Goal: Task Accomplishment & Management: Manage account settings

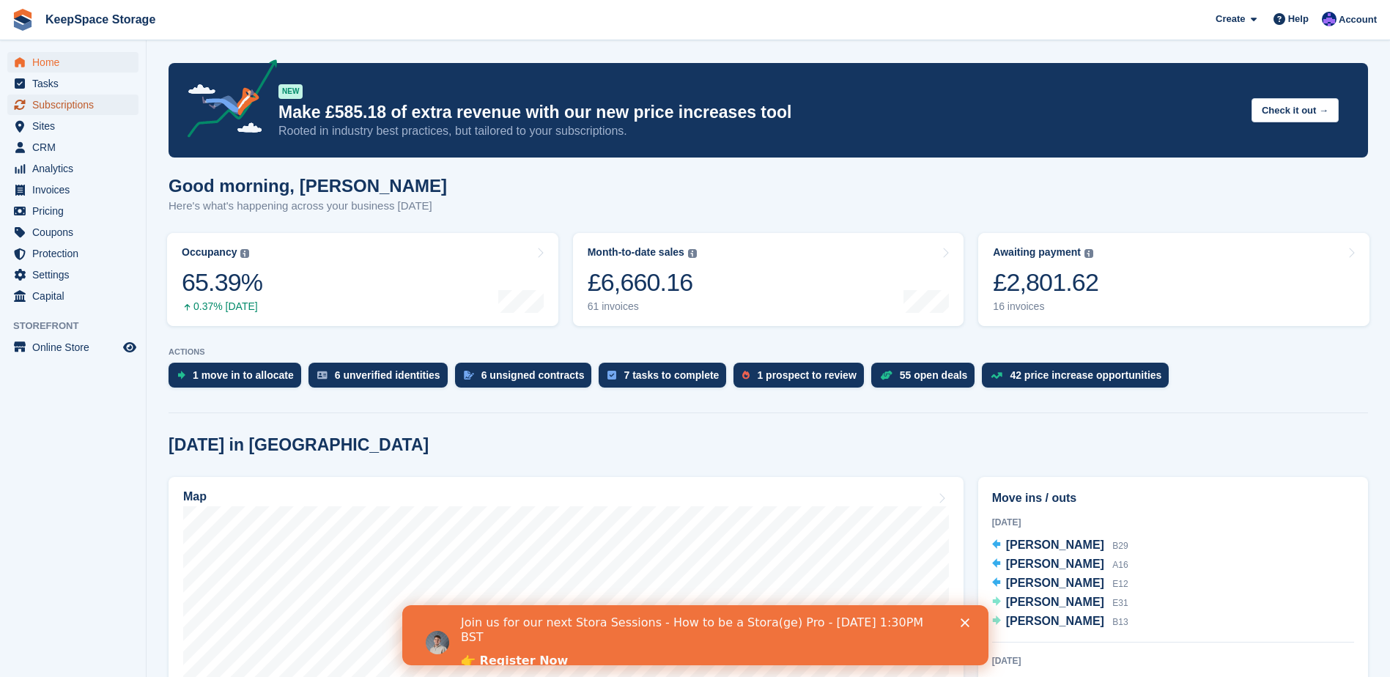
click at [92, 101] on span "Subscriptions" at bounding box center [76, 105] width 88 height 21
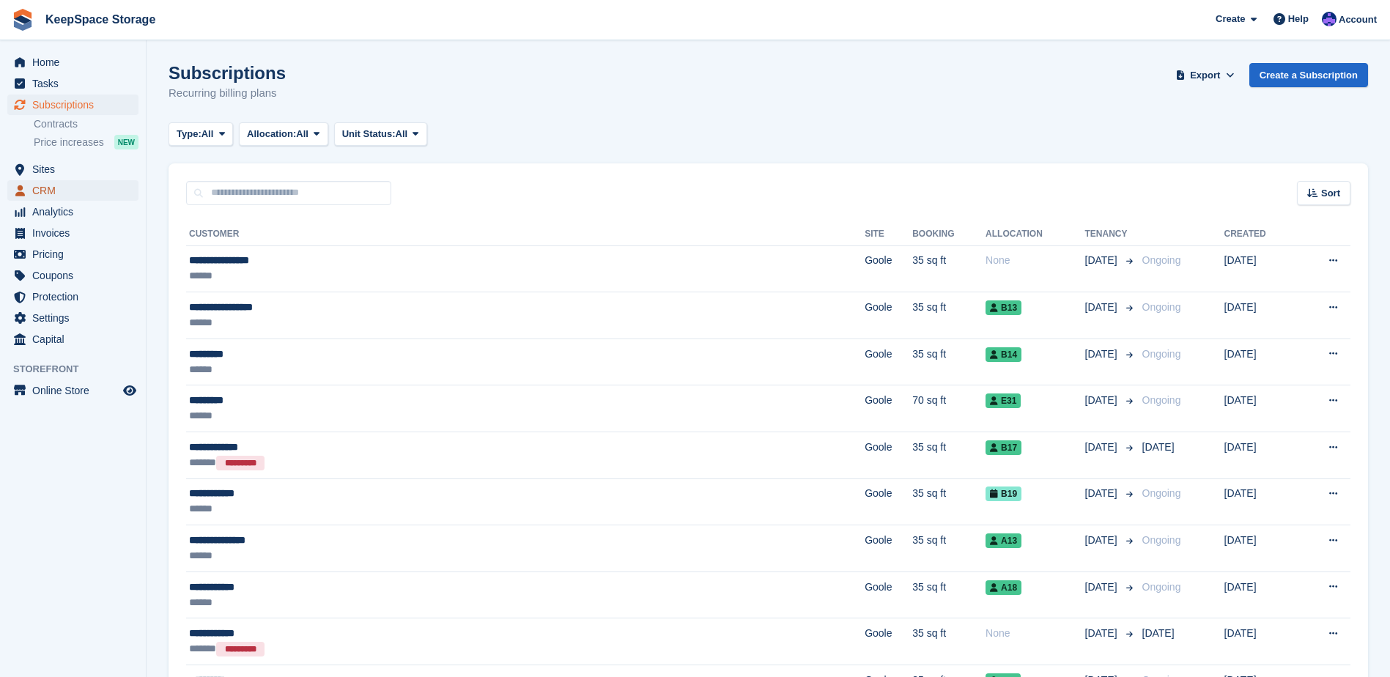
click at [67, 185] on span "CRM" at bounding box center [76, 190] width 88 height 21
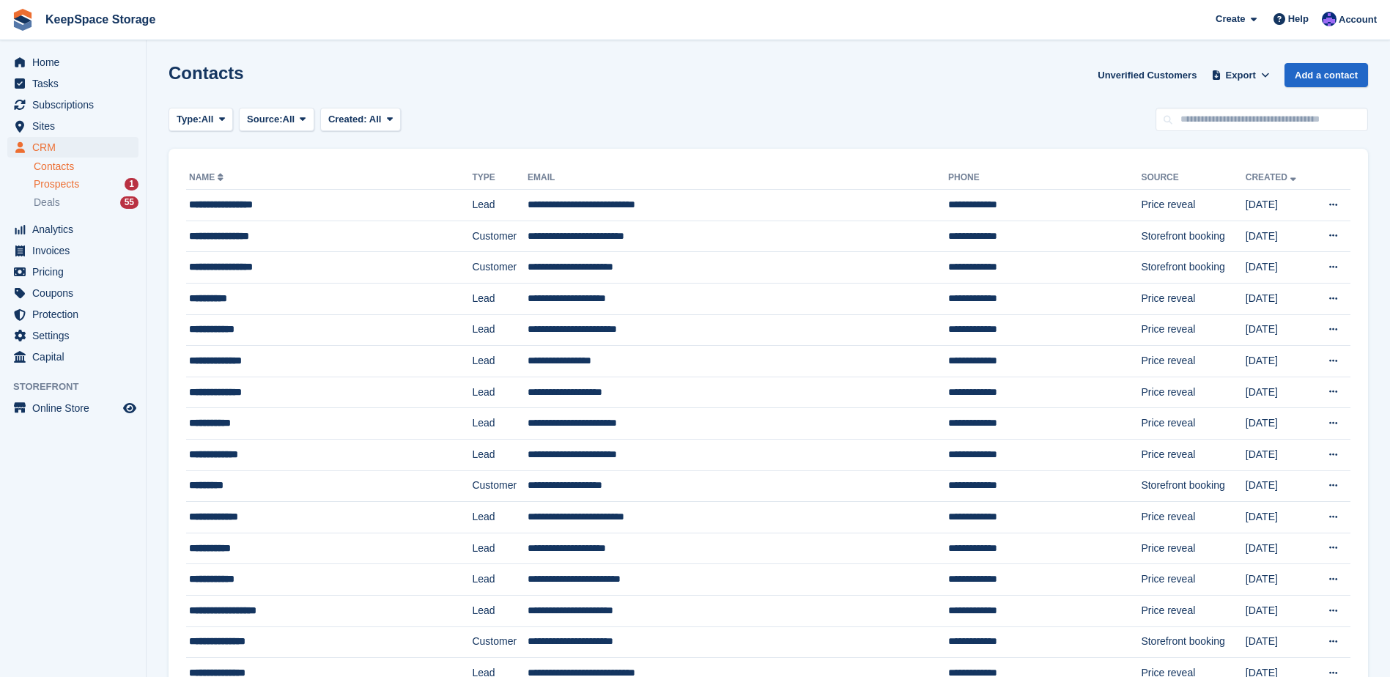
click at [53, 186] on span "Prospects" at bounding box center [56, 184] width 45 height 14
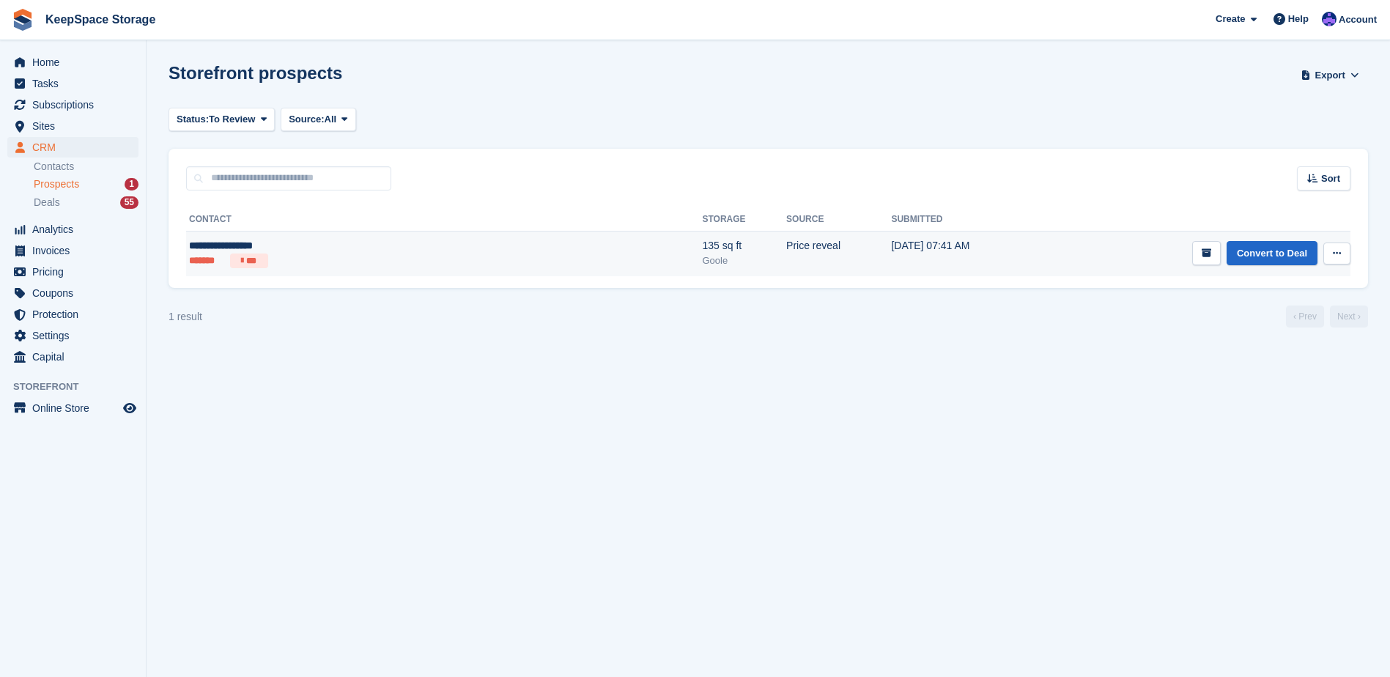
click at [334, 243] on div "**********" at bounding box center [320, 245] width 263 height 15
click at [1279, 253] on link "Convert to Deal" at bounding box center [1271, 253] width 91 height 24
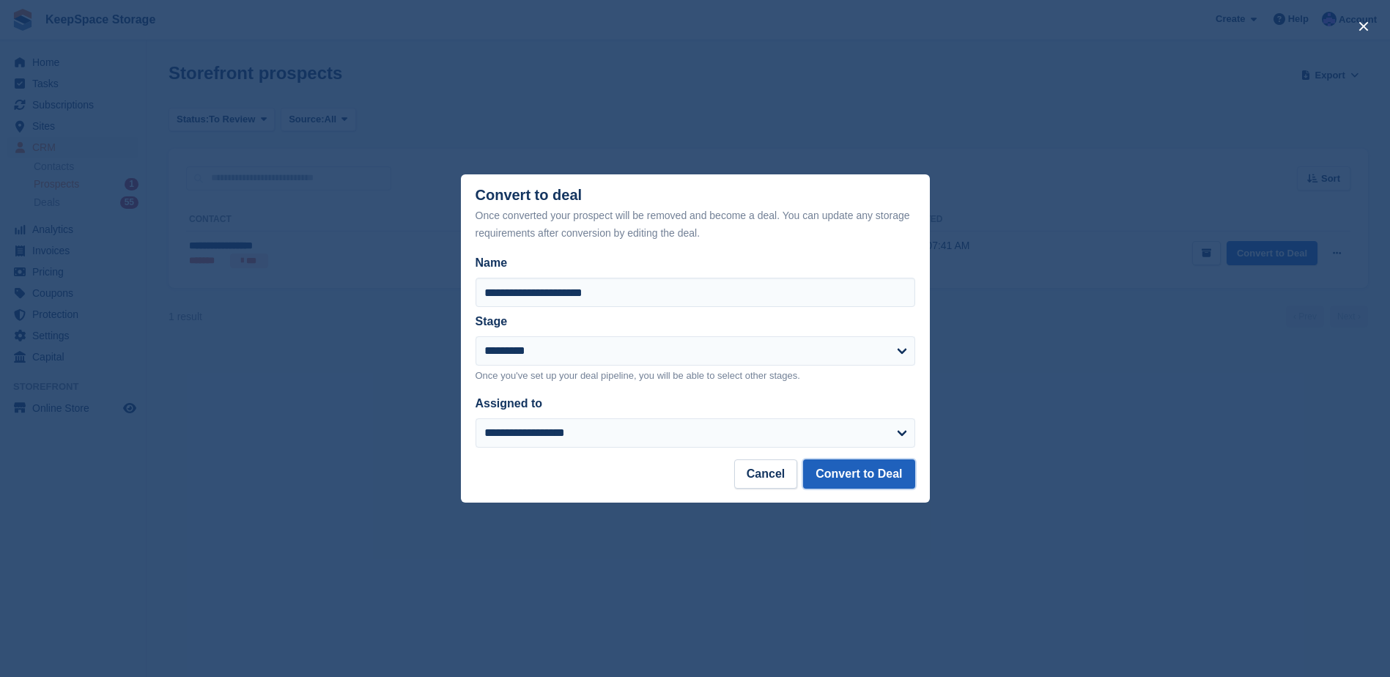
click at [849, 470] on button "Convert to Deal" at bounding box center [858, 473] width 111 height 29
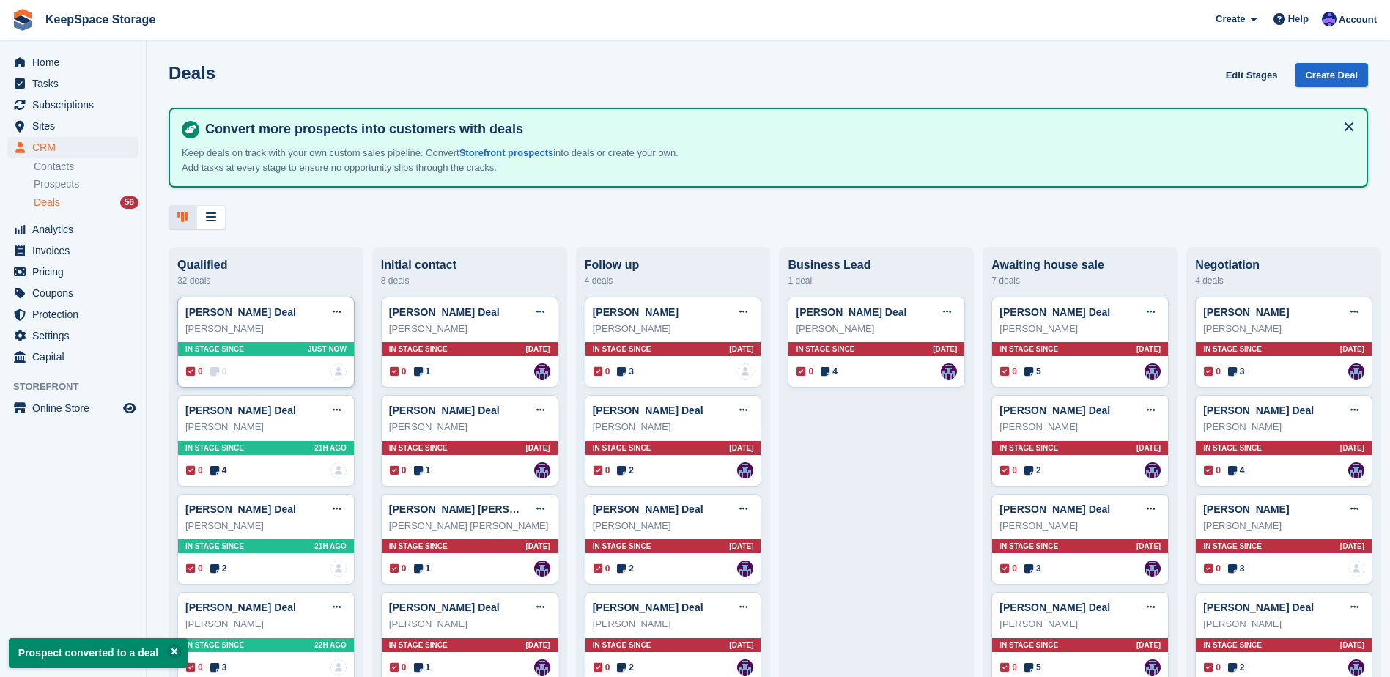
click at [258, 371] on div "0 0 No one is assigned to this deal" at bounding box center [266, 371] width 160 height 16
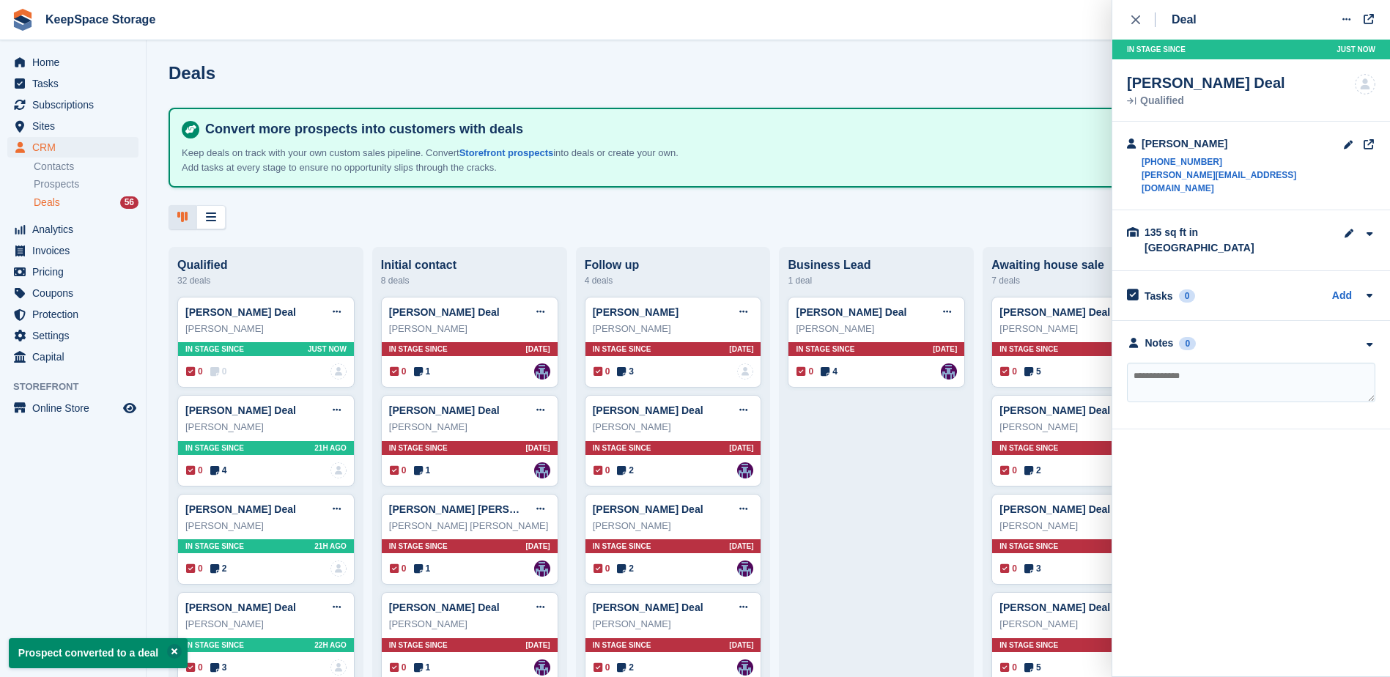
click at [1188, 363] on textarea at bounding box center [1251, 383] width 248 height 40
type textarea "**********"
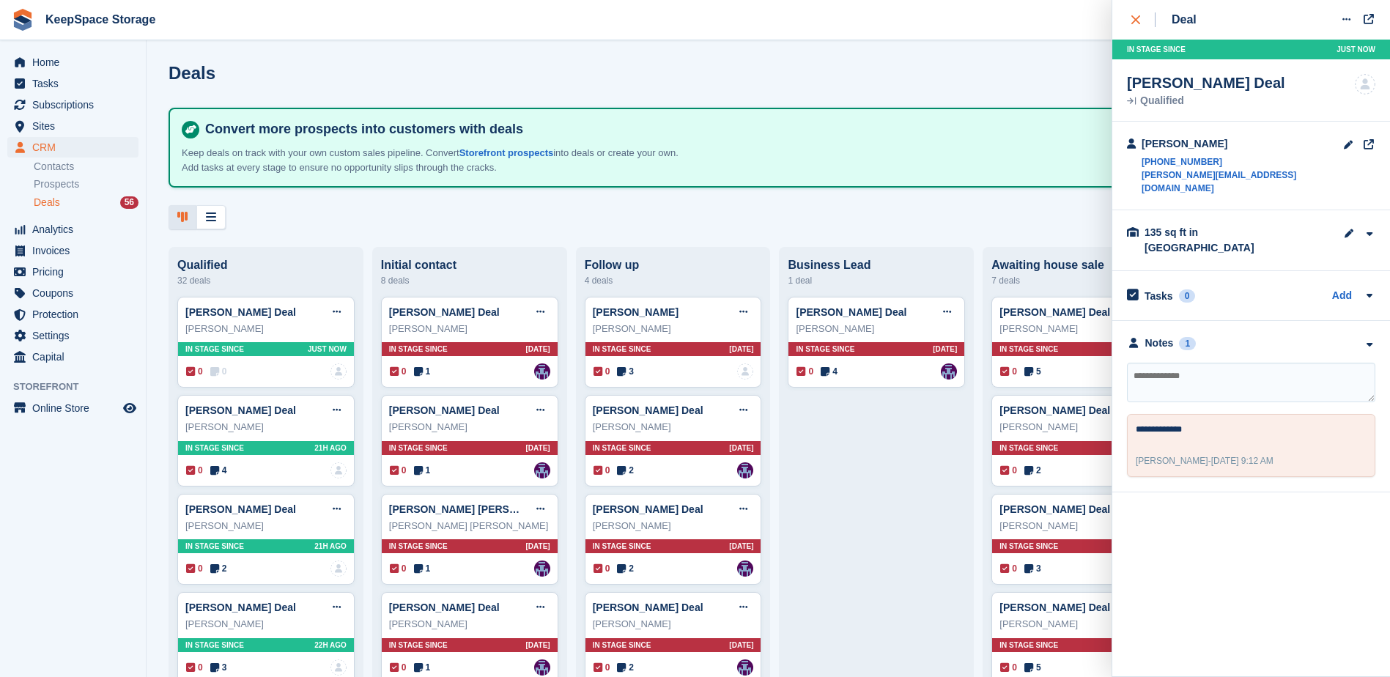
click at [1140, 21] on div "close" at bounding box center [1143, 19] width 24 height 15
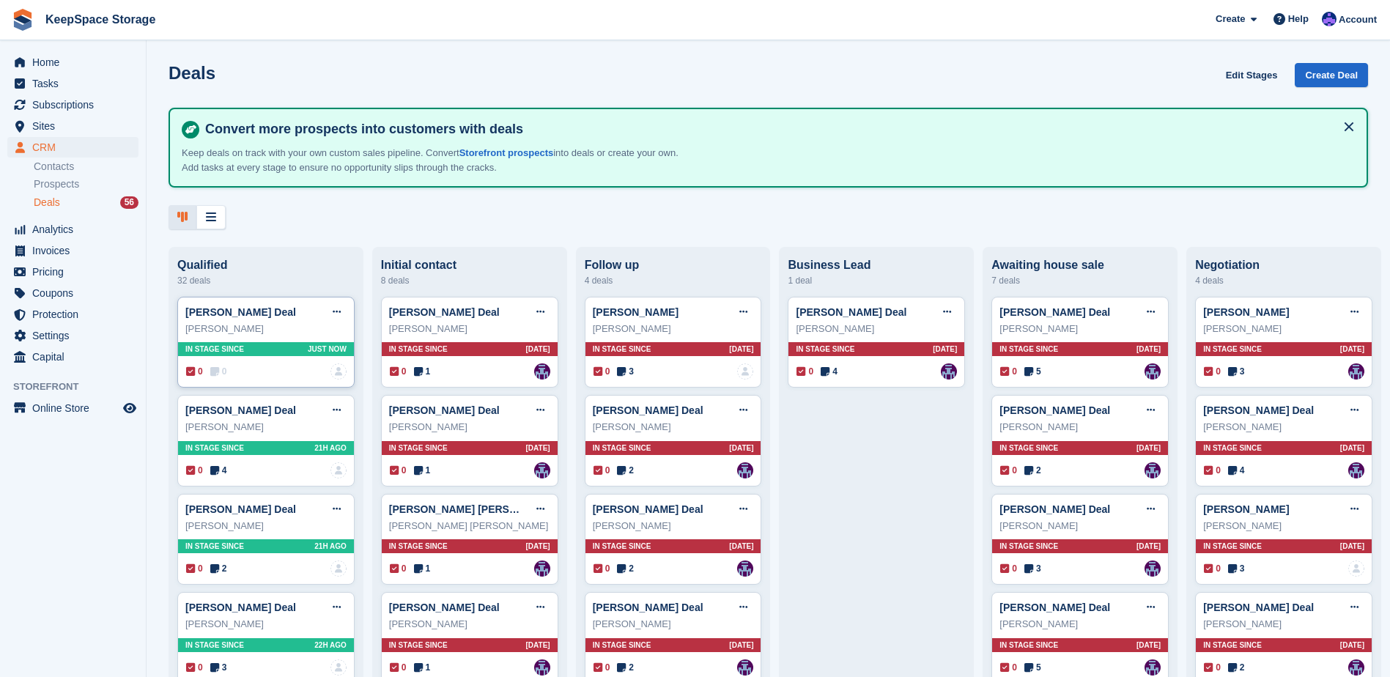
click at [235, 380] on div "0 0 No one is assigned to this deal" at bounding box center [266, 371] width 160 height 16
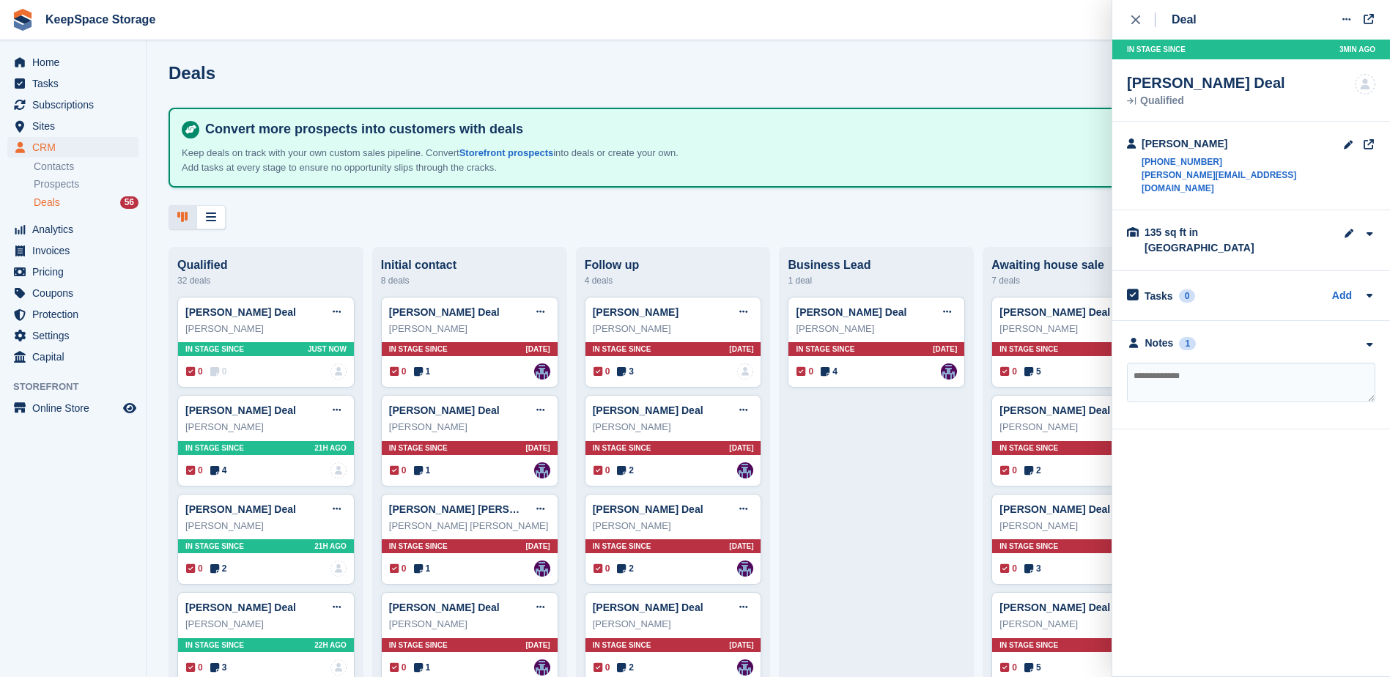
click at [947, 62] on div "Deals Edit Stages Create Deal Convert more prospects into customers with deals …" at bounding box center [768, 338] width 1243 height 677
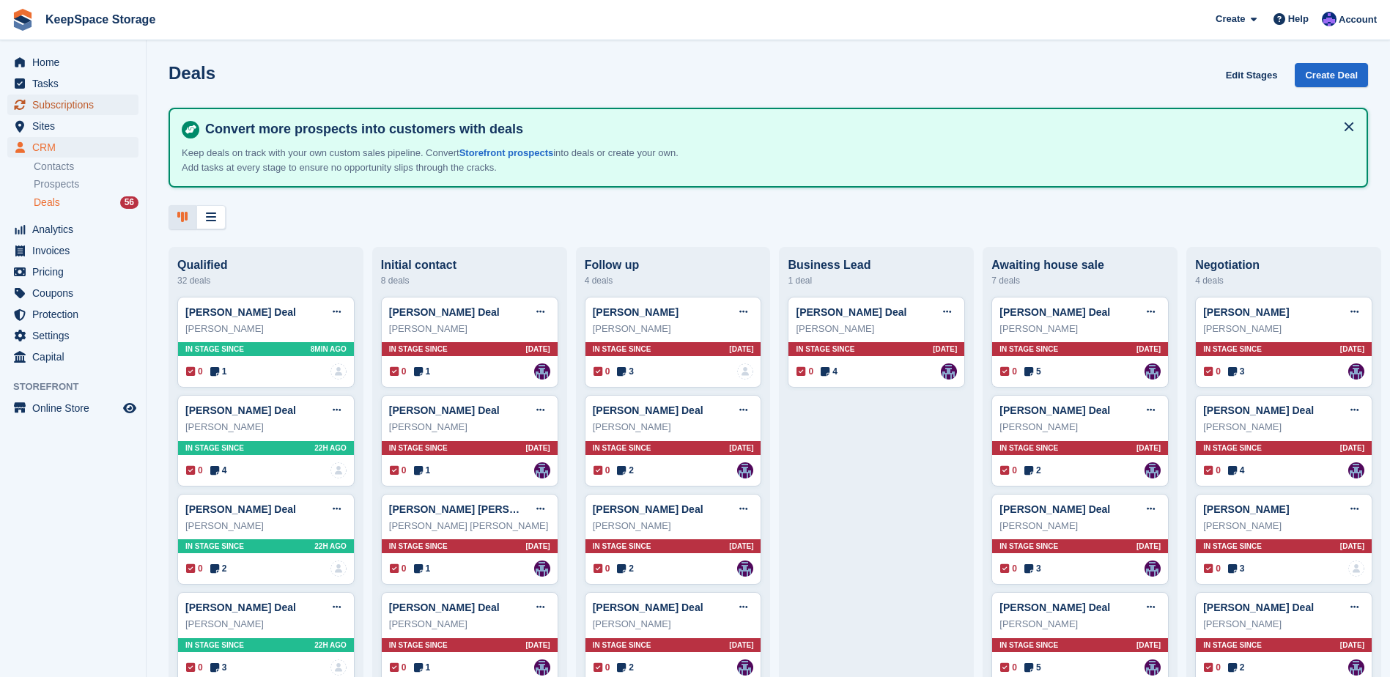
click at [96, 110] on span "Subscriptions" at bounding box center [76, 105] width 88 height 21
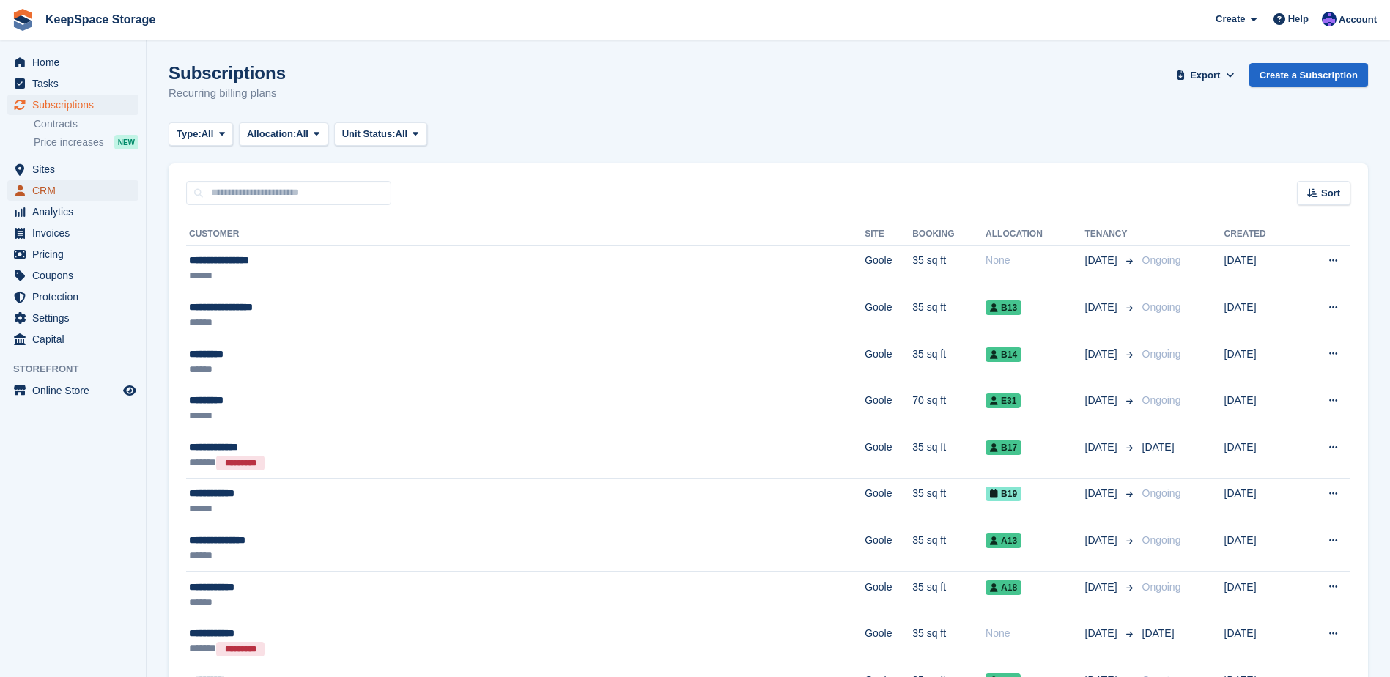
click at [53, 188] on span "CRM" at bounding box center [76, 190] width 88 height 21
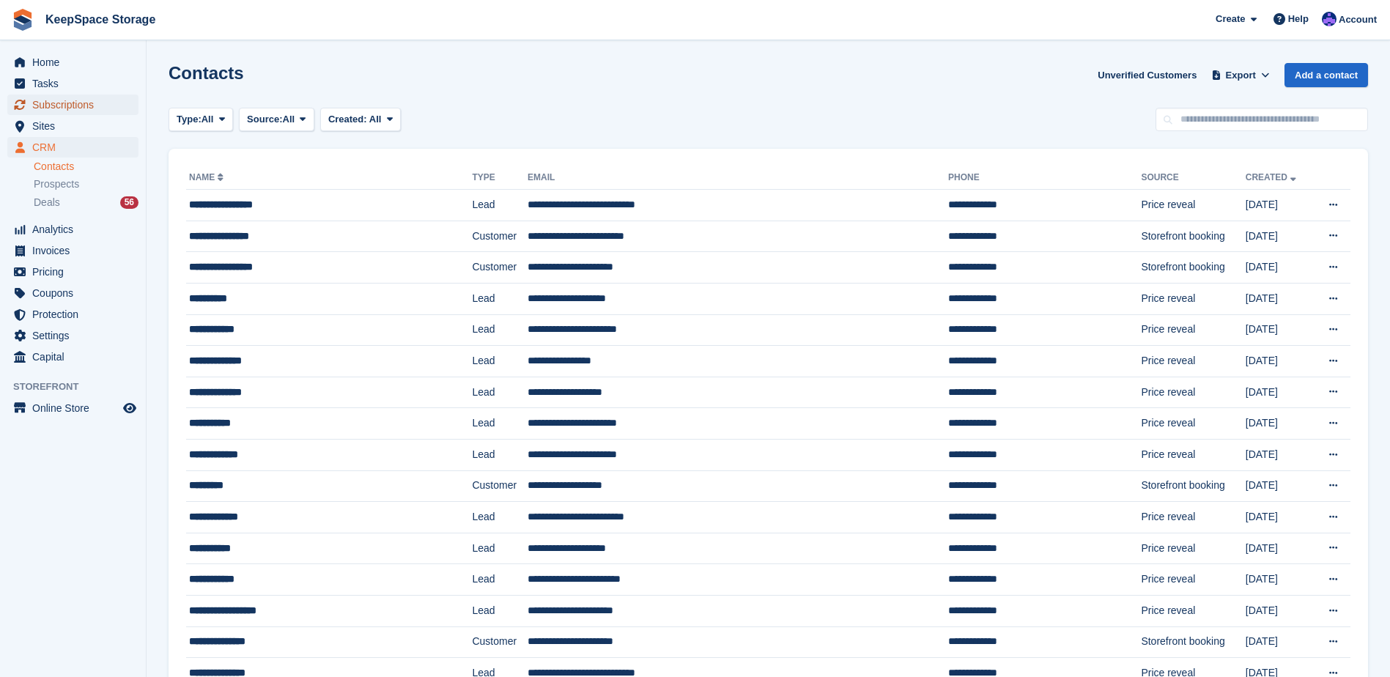
click at [103, 111] on span "Subscriptions" at bounding box center [76, 105] width 88 height 21
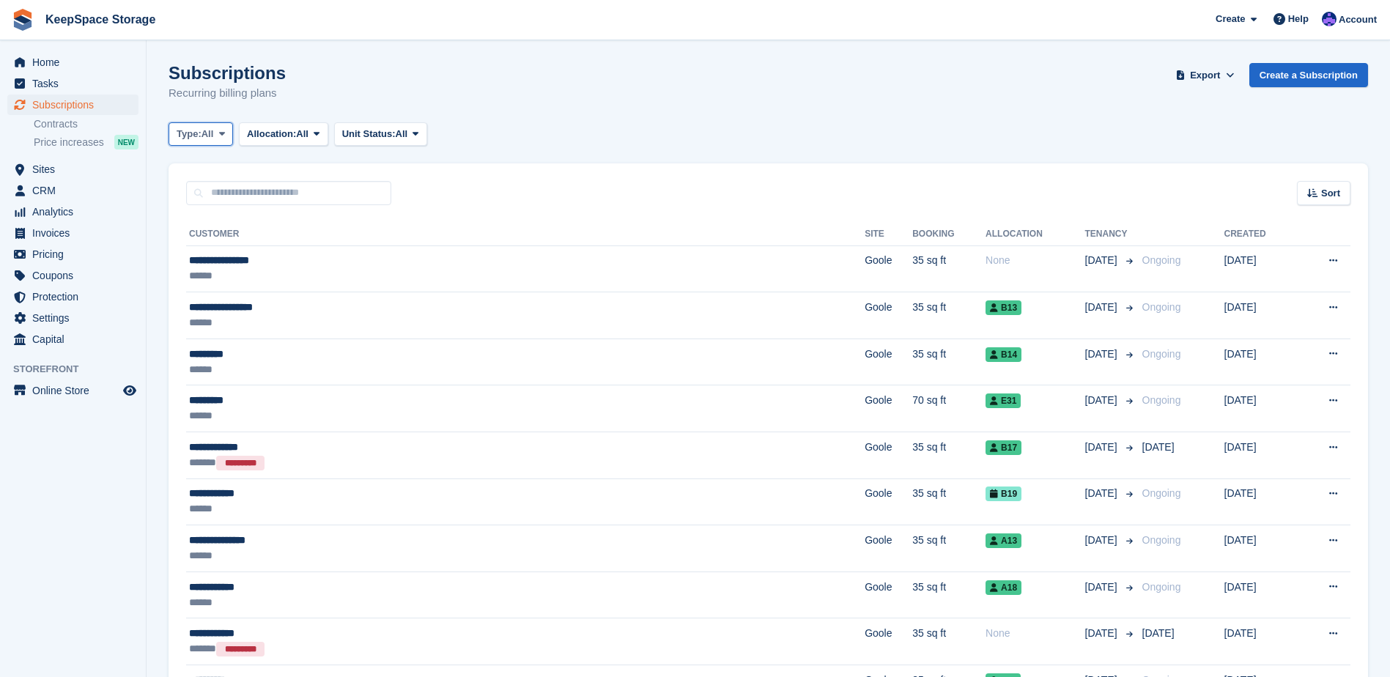
click at [214, 133] on span "All" at bounding box center [207, 134] width 12 height 15
click at [248, 196] on link "Upcoming" at bounding box center [238, 195] width 127 height 26
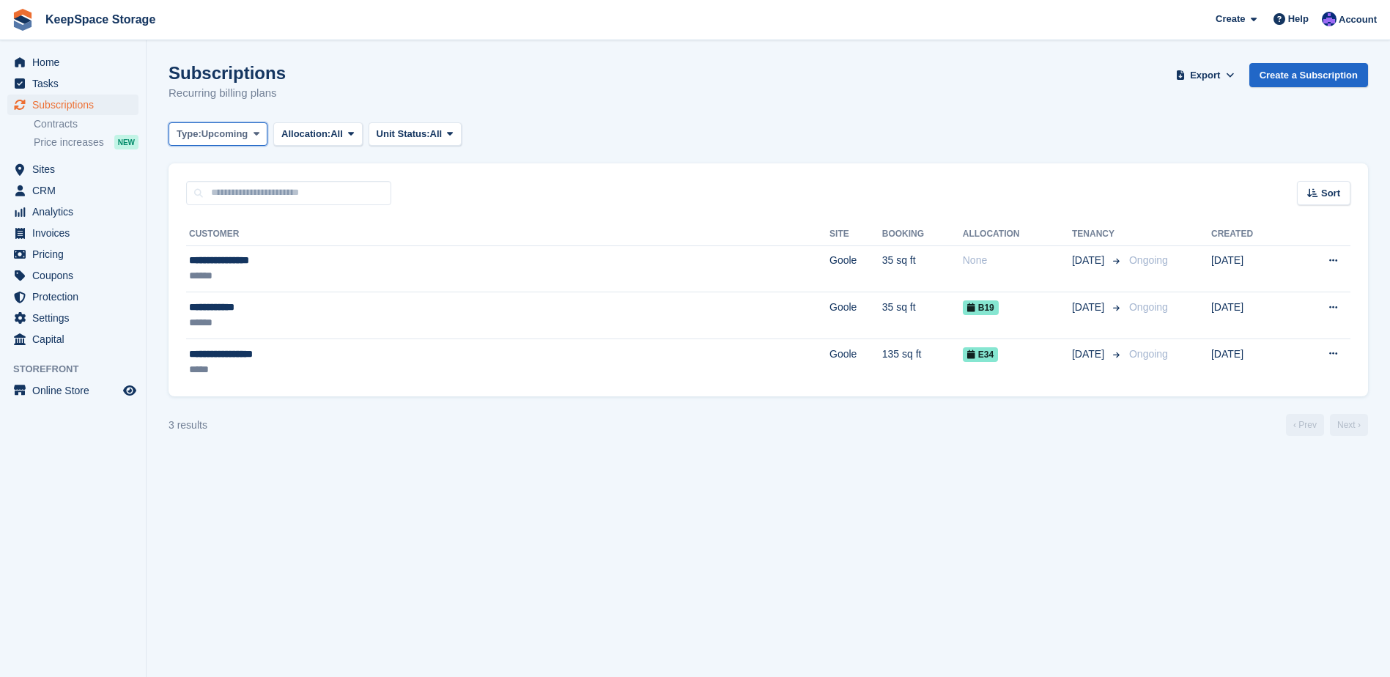
click at [218, 141] on span "Upcoming" at bounding box center [224, 134] width 47 height 15
click at [227, 165] on link "All" at bounding box center [238, 168] width 127 height 26
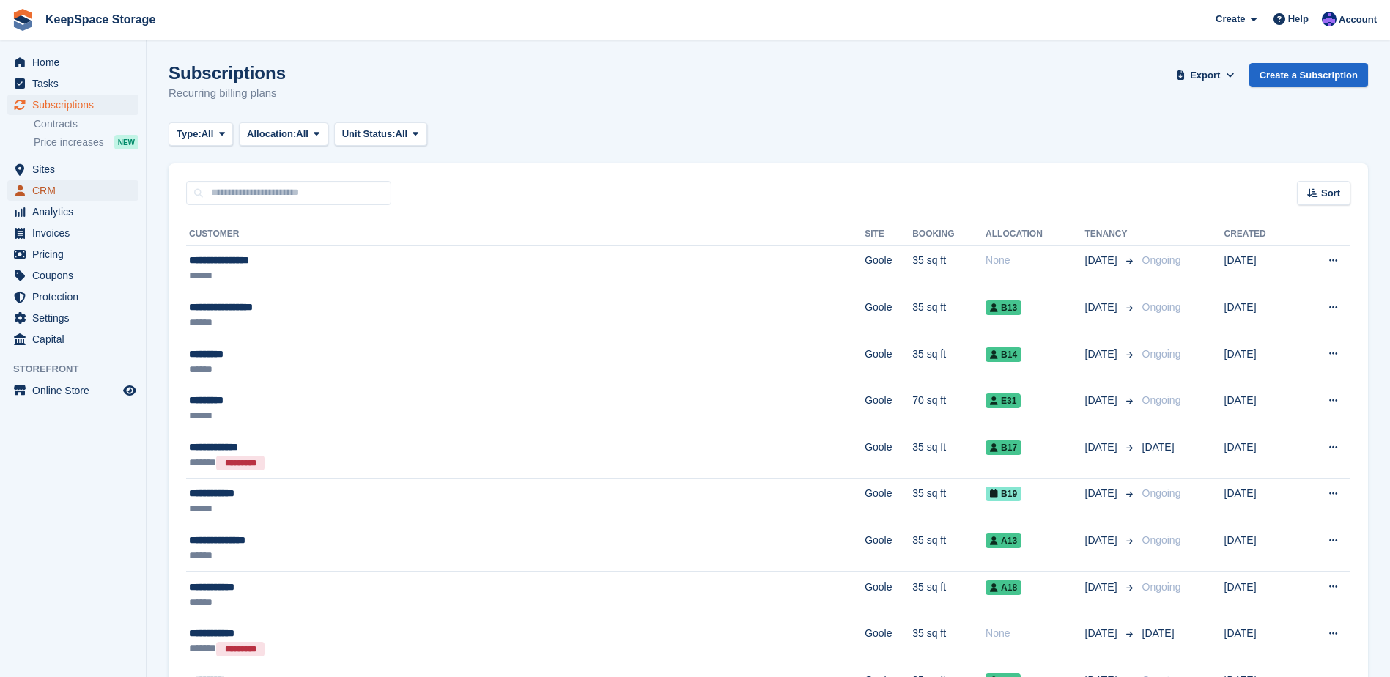
click at [84, 182] on span "CRM" at bounding box center [76, 190] width 88 height 21
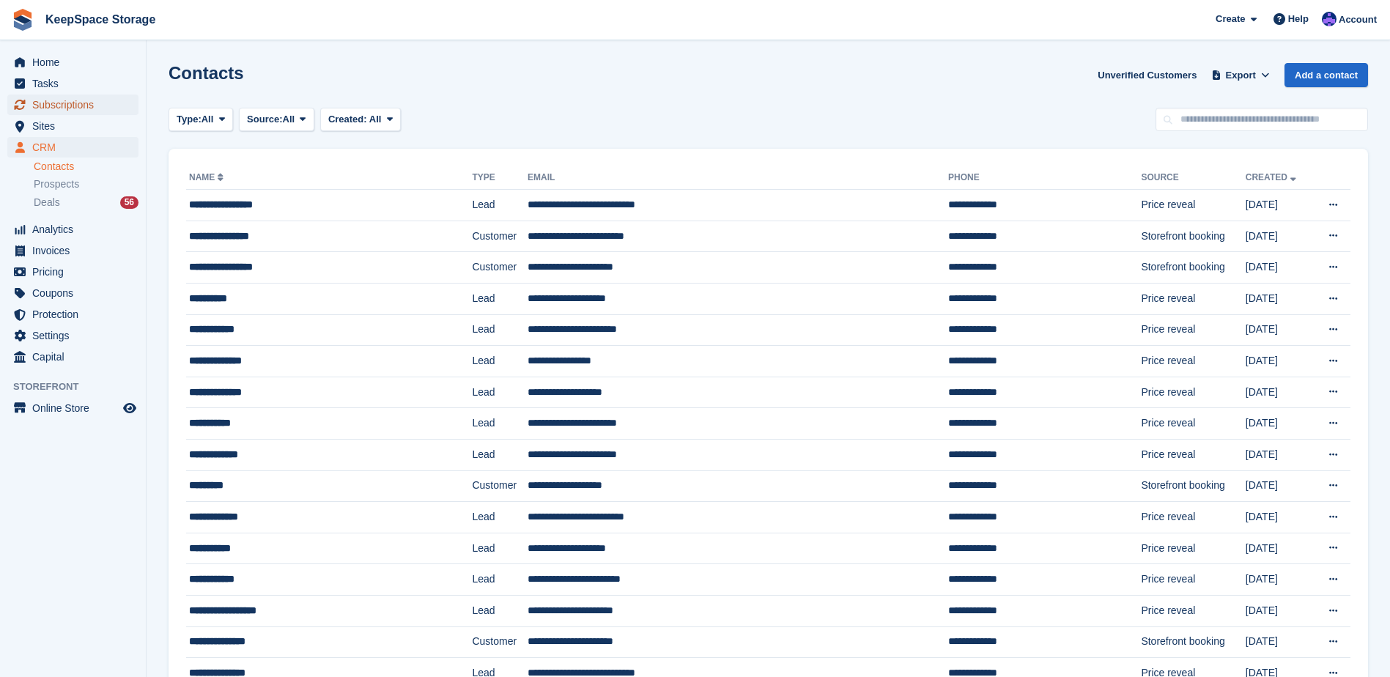
click at [86, 100] on span "Subscriptions" at bounding box center [76, 105] width 88 height 21
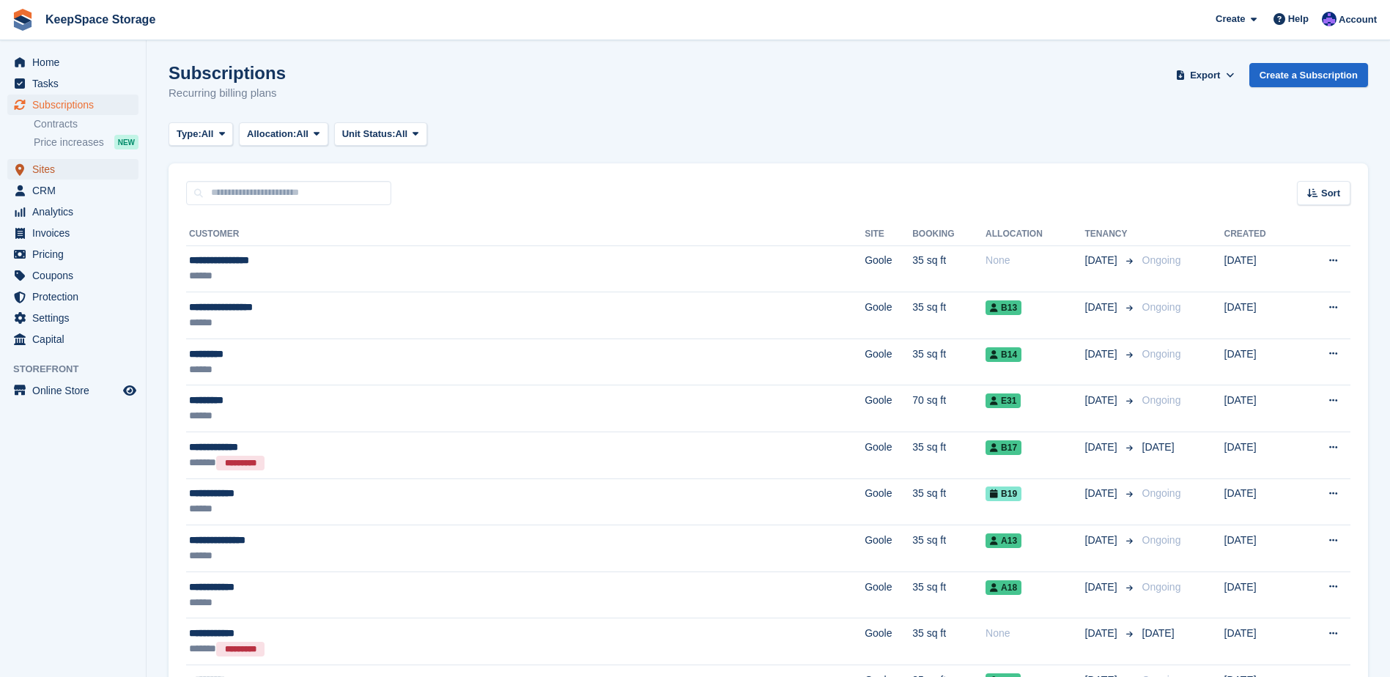
click at [69, 174] on span "Sites" at bounding box center [76, 169] width 88 height 21
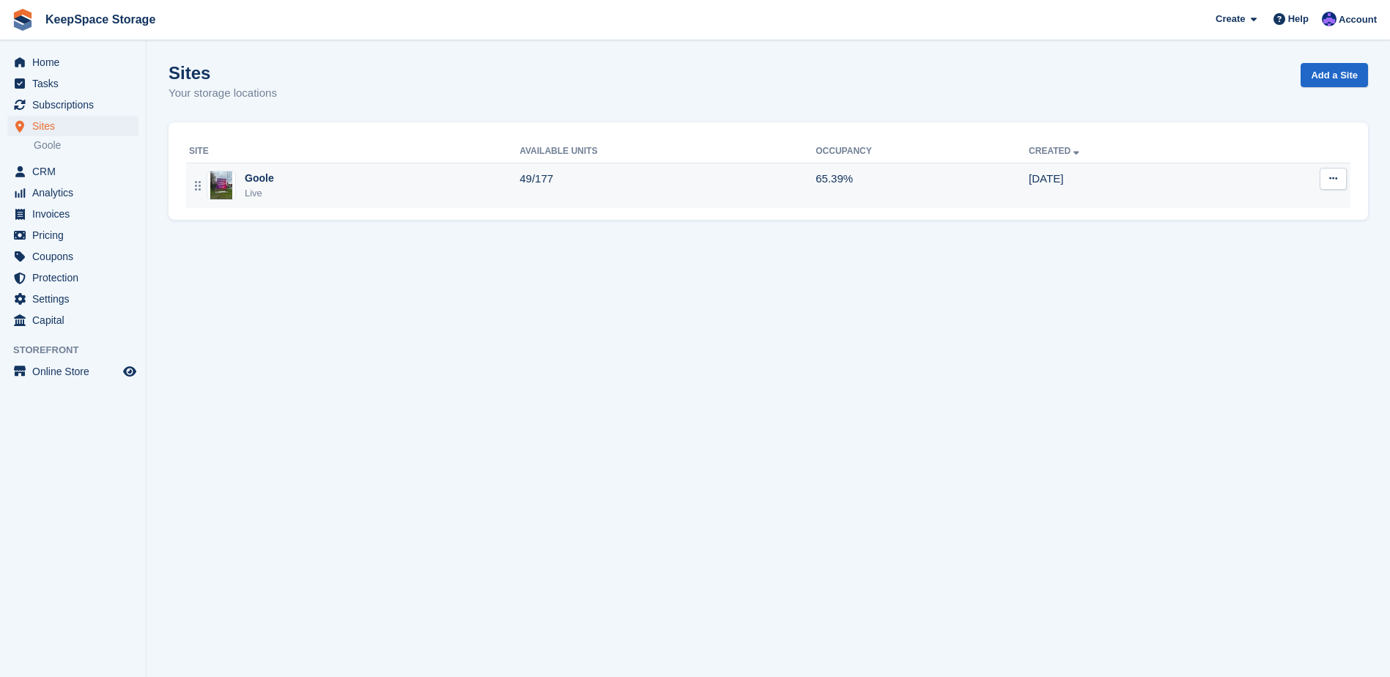
click at [333, 179] on div "Goole Live" at bounding box center [354, 186] width 330 height 30
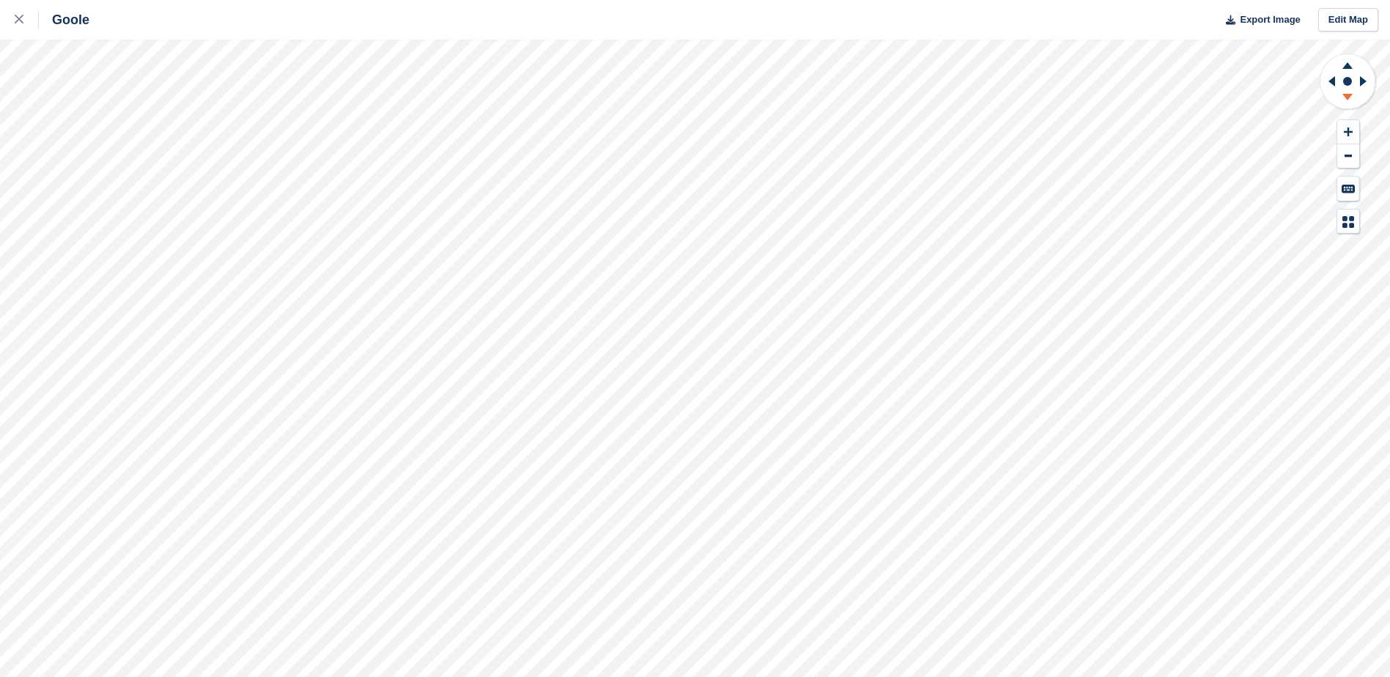
click at [1345, 96] on icon at bounding box center [1347, 97] width 10 height 7
click at [1349, 62] on icon at bounding box center [1347, 63] width 38 height 18
click at [1349, 64] on icon at bounding box center [1347, 63] width 38 height 18
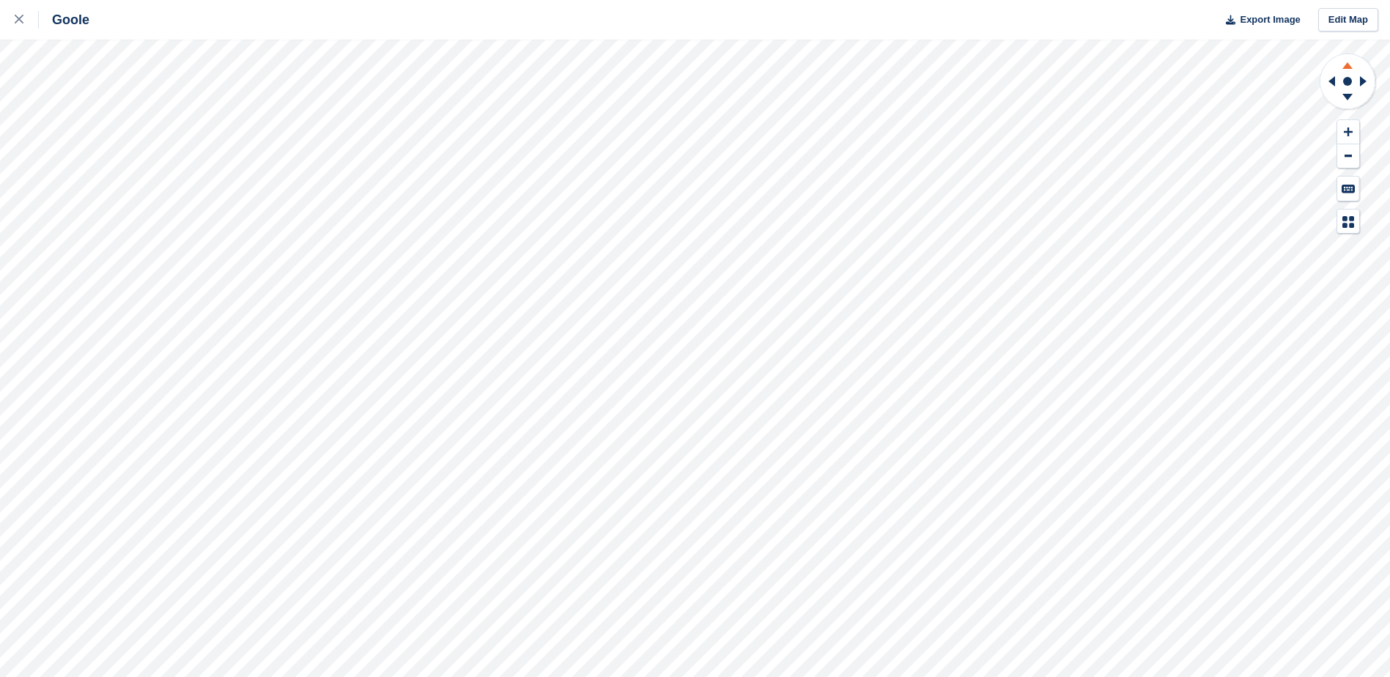
click at [1349, 64] on icon at bounding box center [1347, 63] width 38 height 18
click at [2, 18] on link at bounding box center [19, 20] width 39 height 40
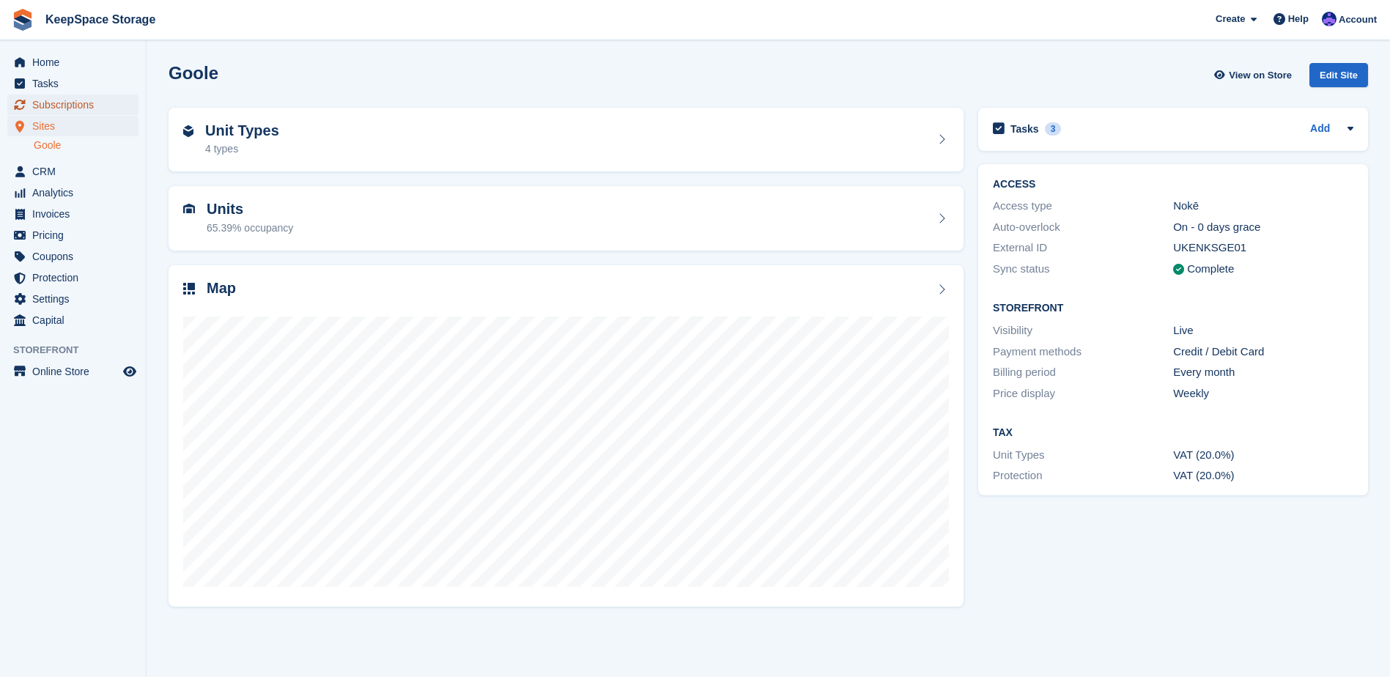
click at [77, 107] on span "Subscriptions" at bounding box center [76, 105] width 88 height 21
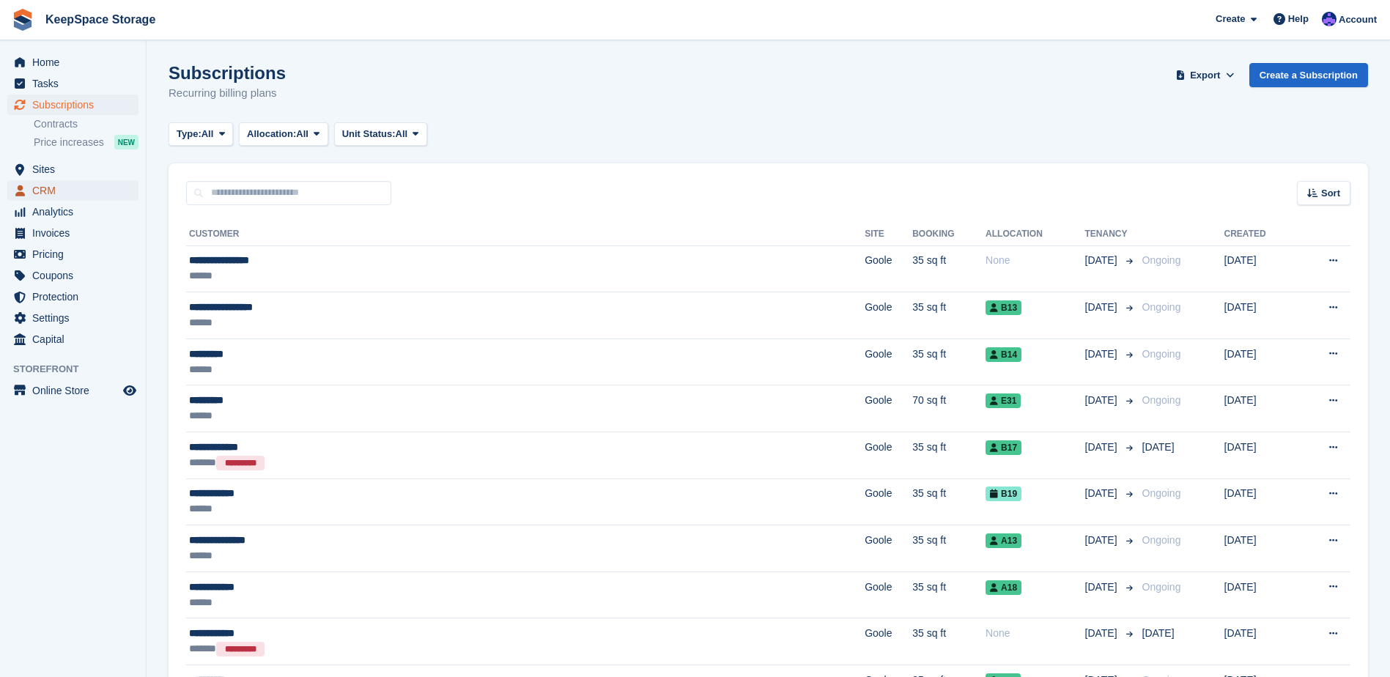
click at [67, 188] on span "CRM" at bounding box center [76, 190] width 88 height 21
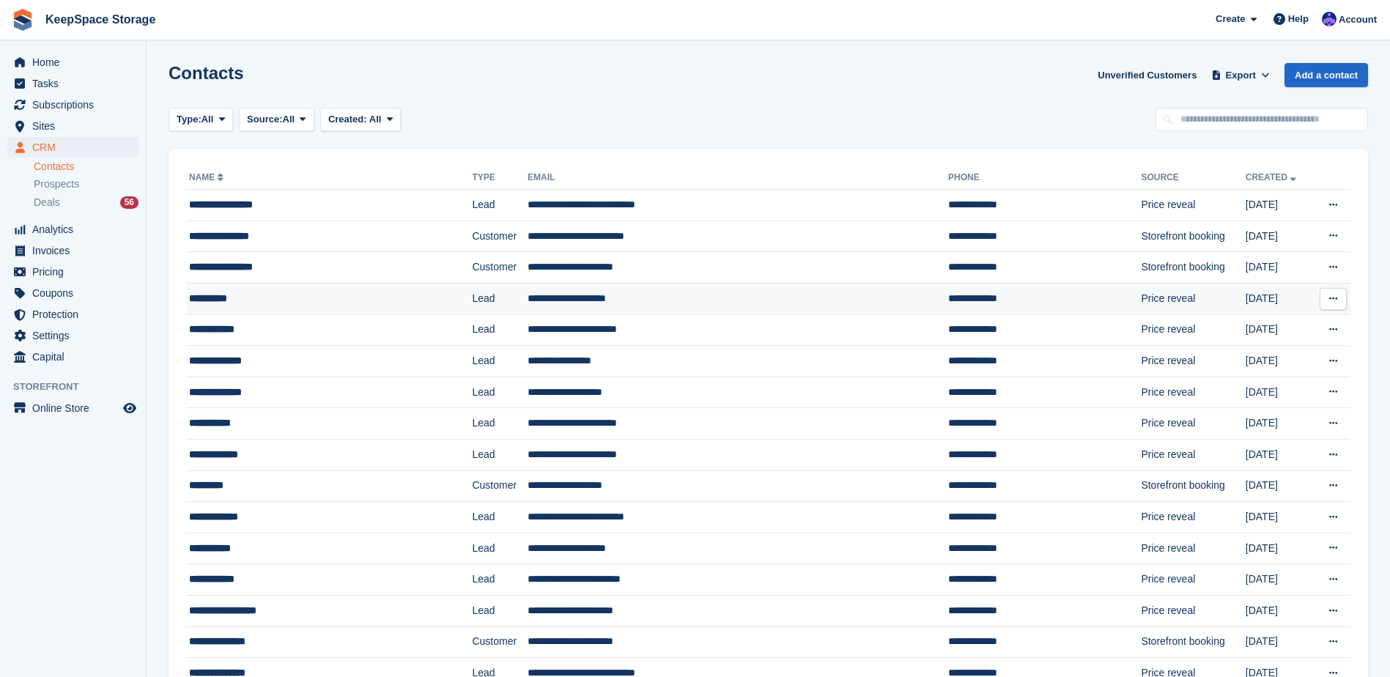
click at [773, 306] on td "**********" at bounding box center [738, 299] width 421 height 32
click at [127, 108] on link "Subscriptions" at bounding box center [72, 105] width 131 height 21
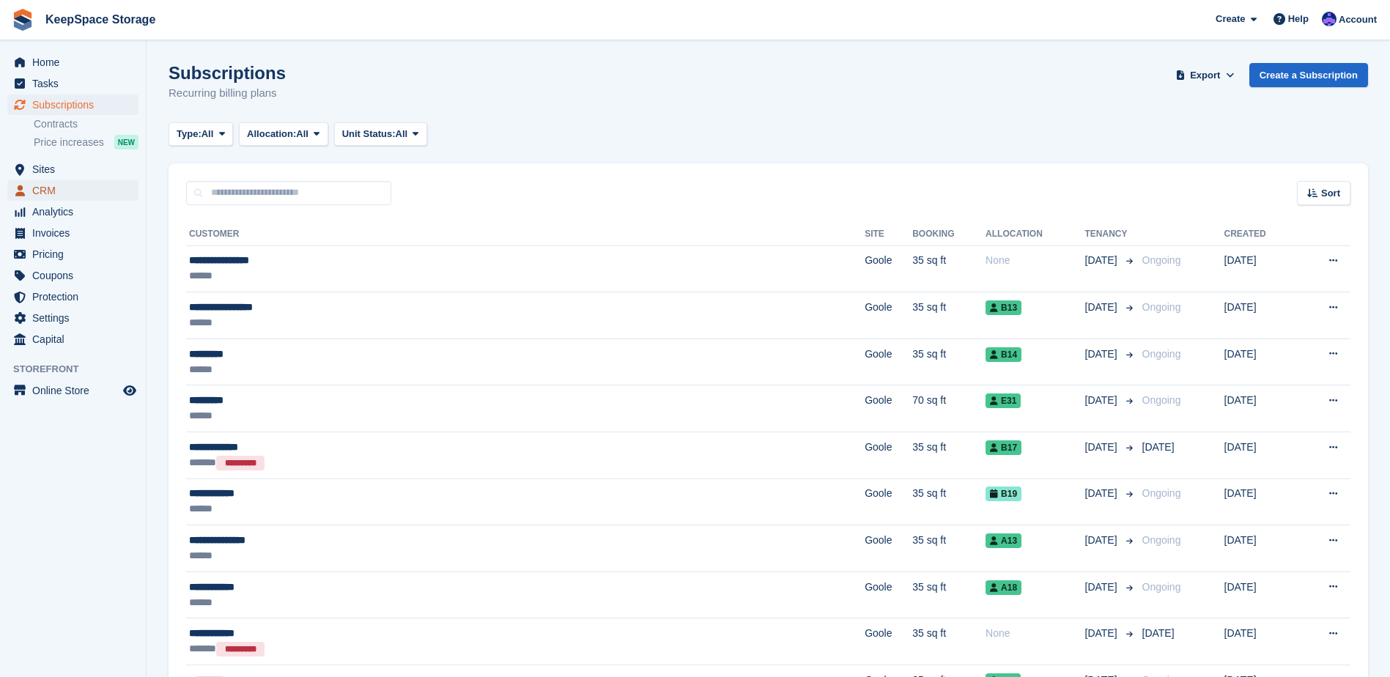
click at [66, 193] on span "CRM" at bounding box center [76, 190] width 88 height 21
drag, startPoint x: 0, startPoint y: 0, endPoint x: 73, endPoint y: 188, distance: 201.1
click at [73, 188] on span "CRM" at bounding box center [76, 190] width 88 height 21
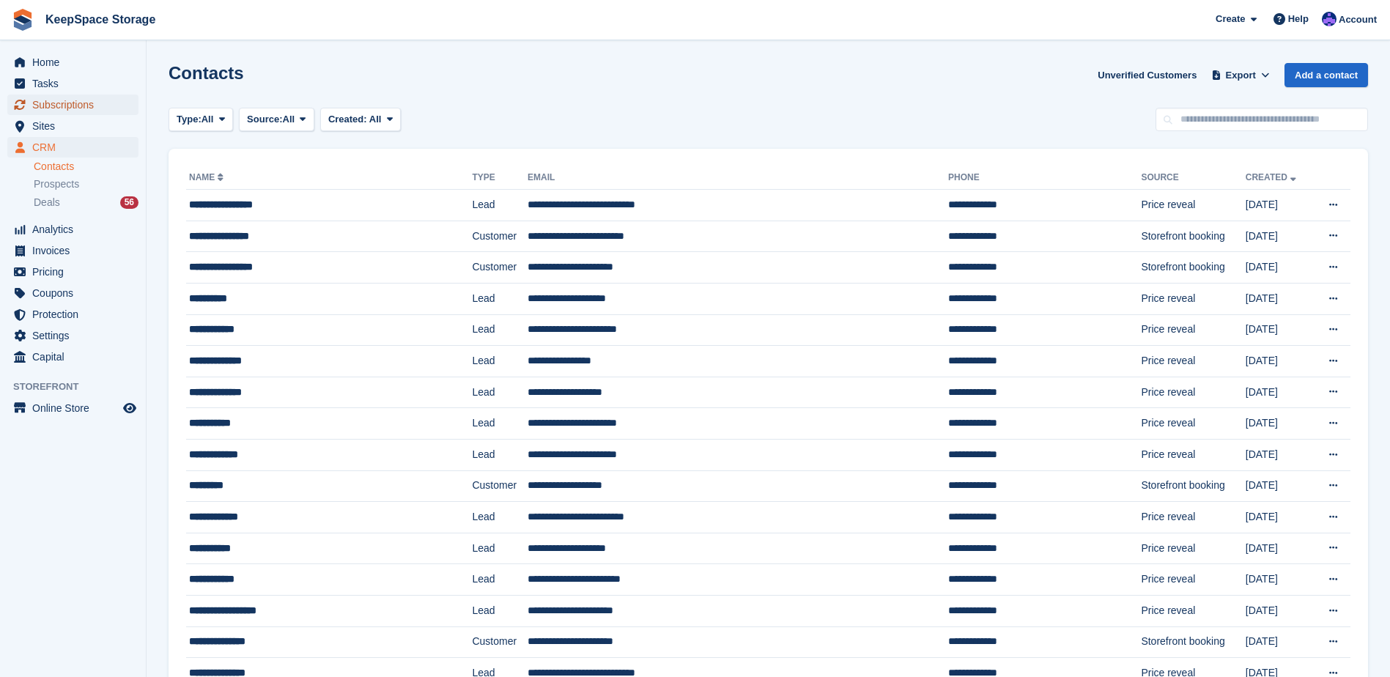
click at [95, 106] on span "Subscriptions" at bounding box center [76, 105] width 88 height 21
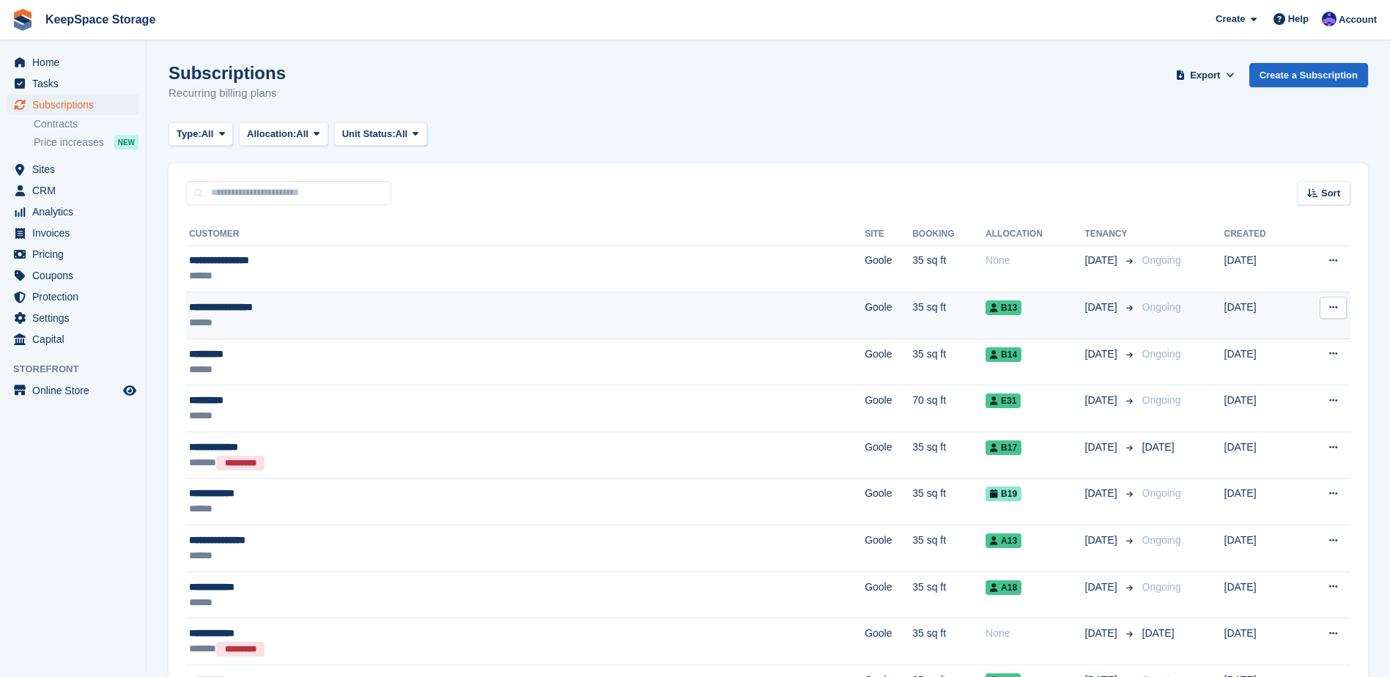
click at [298, 322] on div "******" at bounding box center [382, 322] width 387 height 15
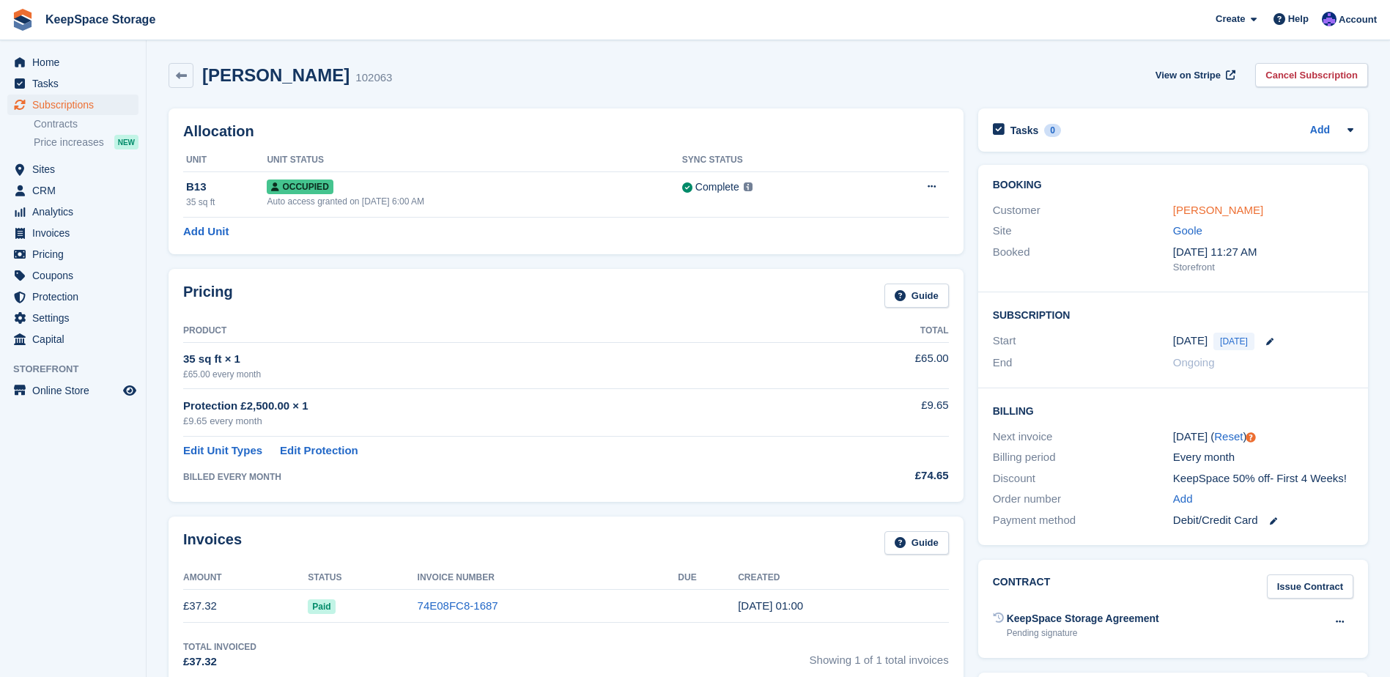
click at [1192, 215] on link "Benjamin Halliday" at bounding box center [1218, 210] width 90 height 12
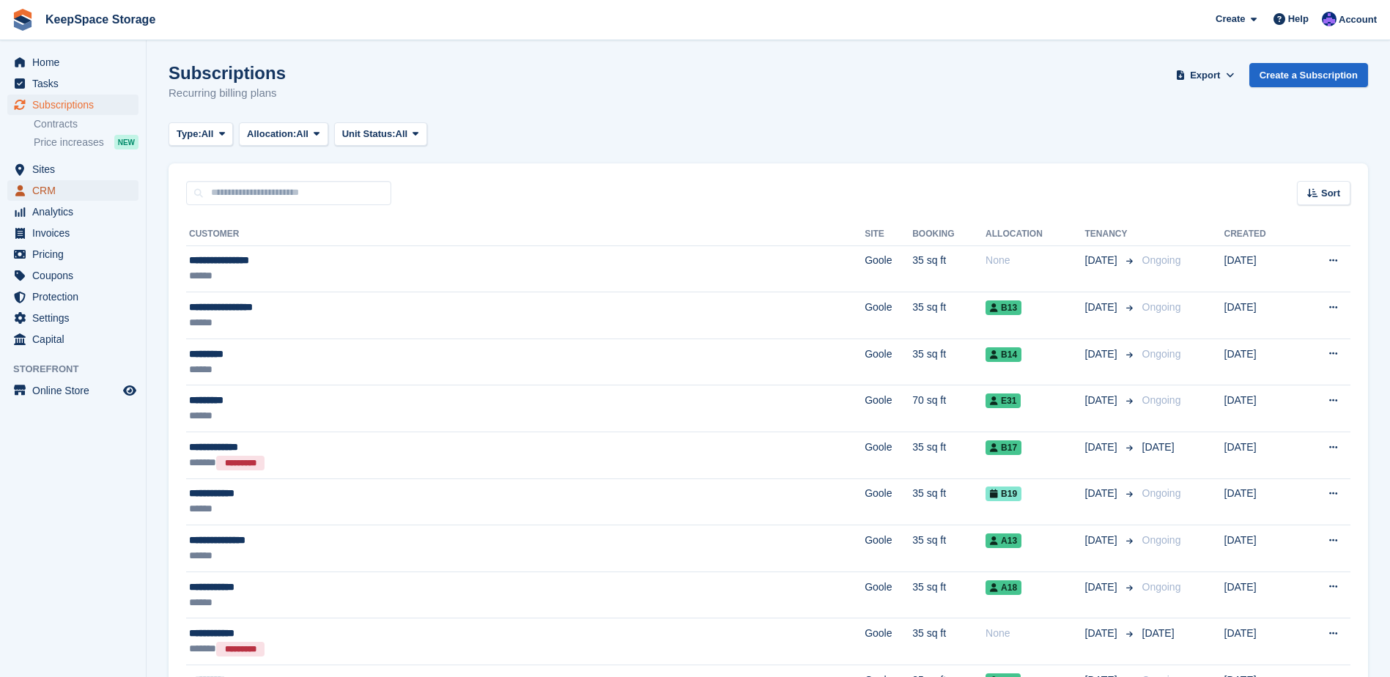
click at [74, 195] on span "CRM" at bounding box center [76, 190] width 88 height 21
